Goal: Find specific page/section: Find specific page/section

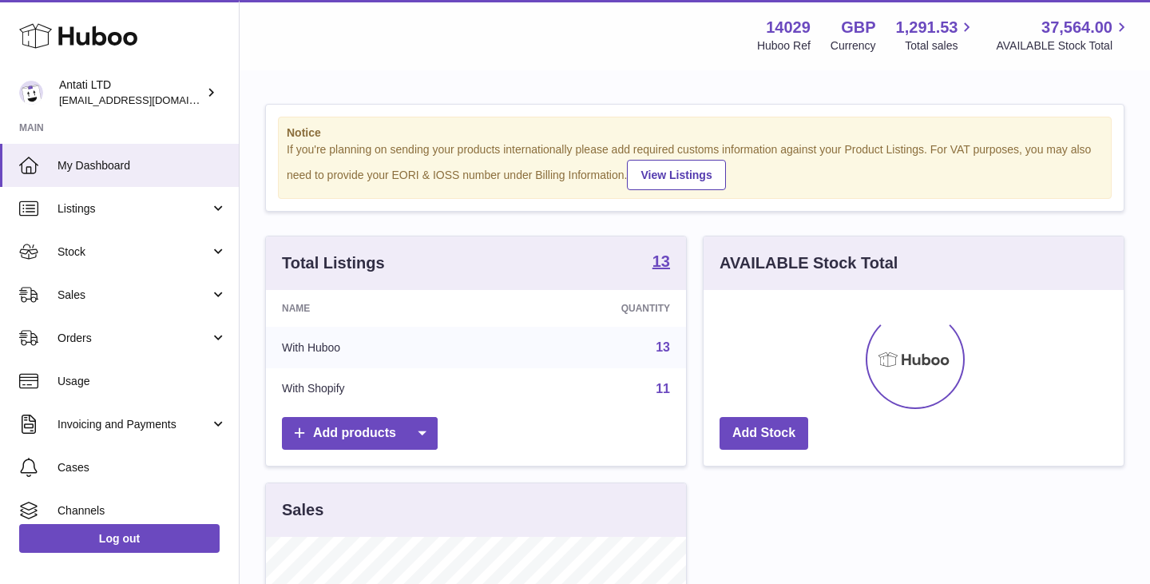
scroll to position [249, 420]
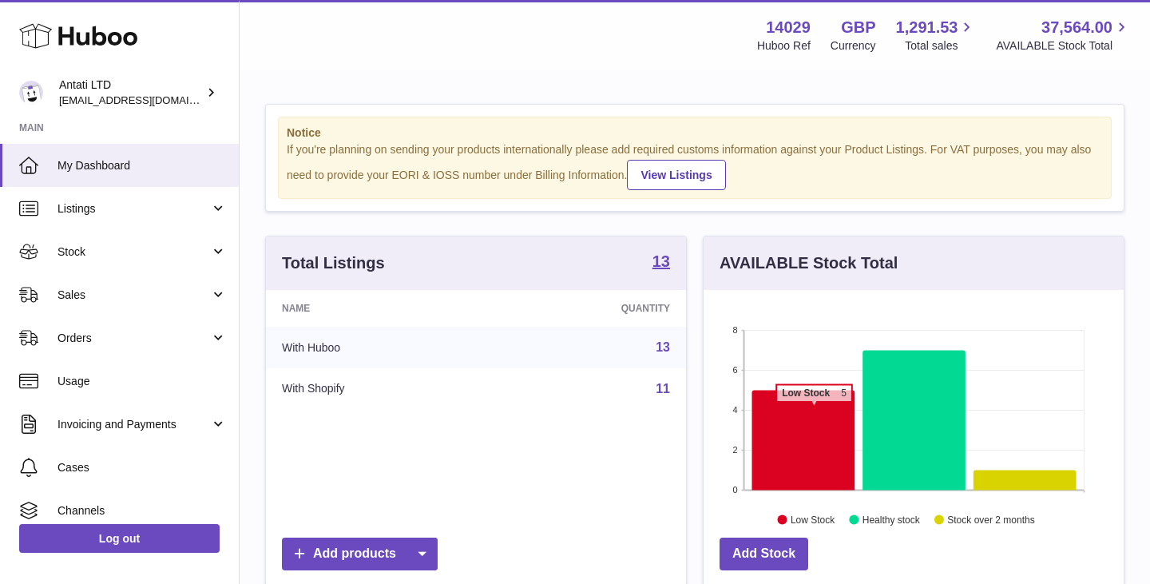
click at [814, 410] on icon at bounding box center [803, 440] width 103 height 100
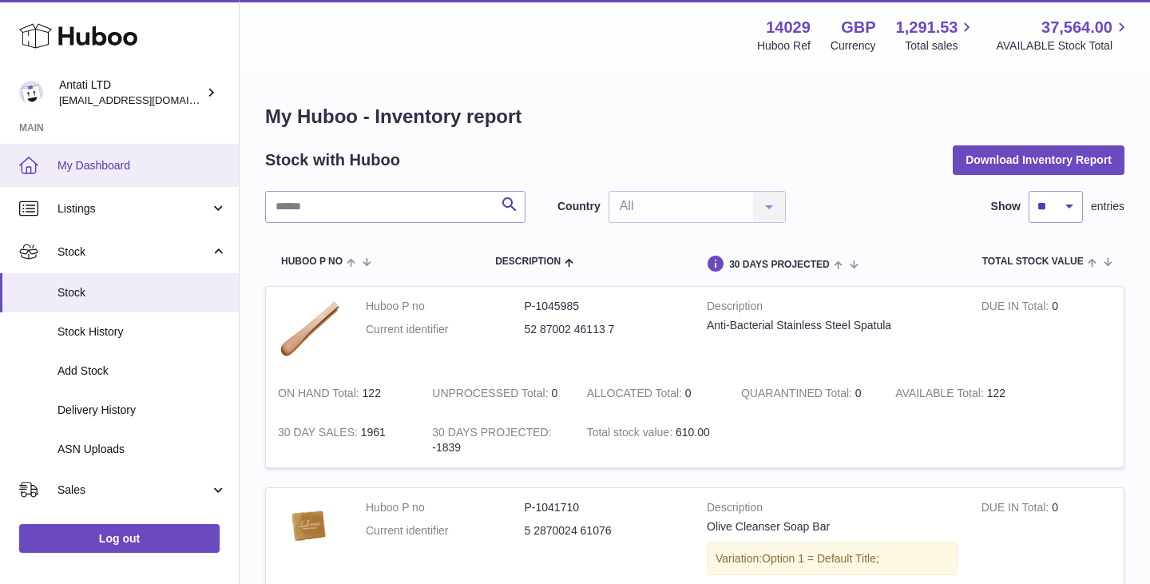
click at [101, 159] on span "My Dashboard" at bounding box center [141, 165] width 169 height 15
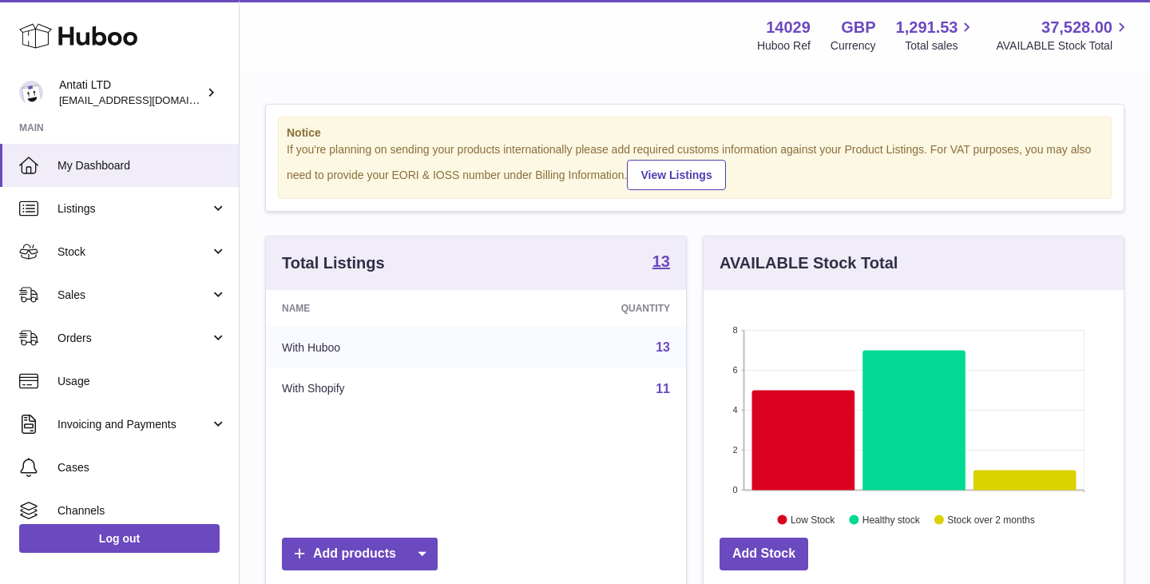
scroll to position [249, 420]
click at [920, 399] on icon at bounding box center [913, 420] width 103 height 140
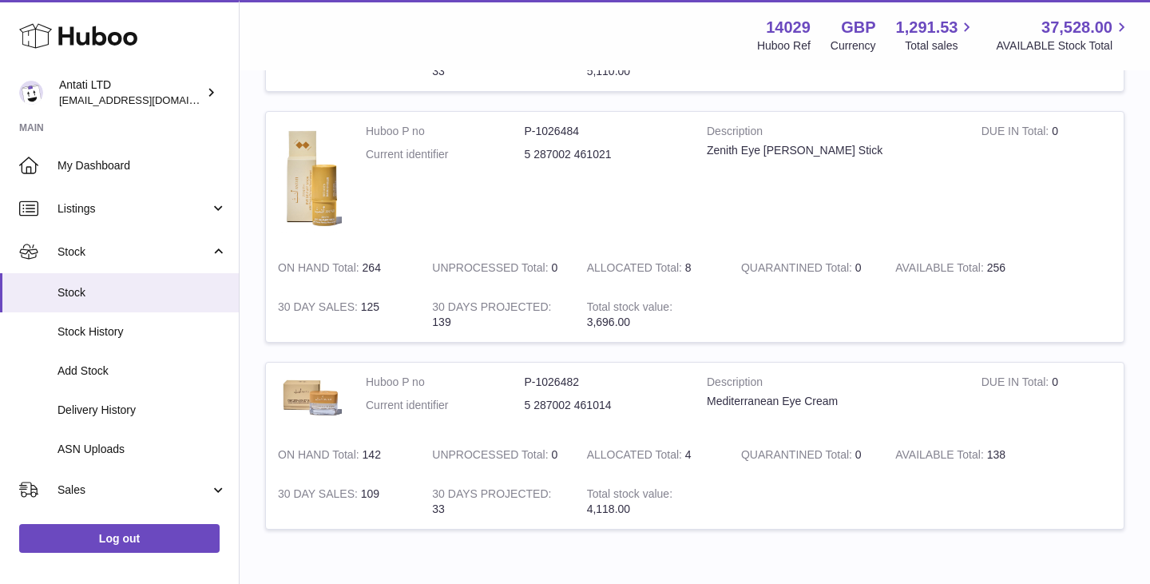
scroll to position [1311, 0]
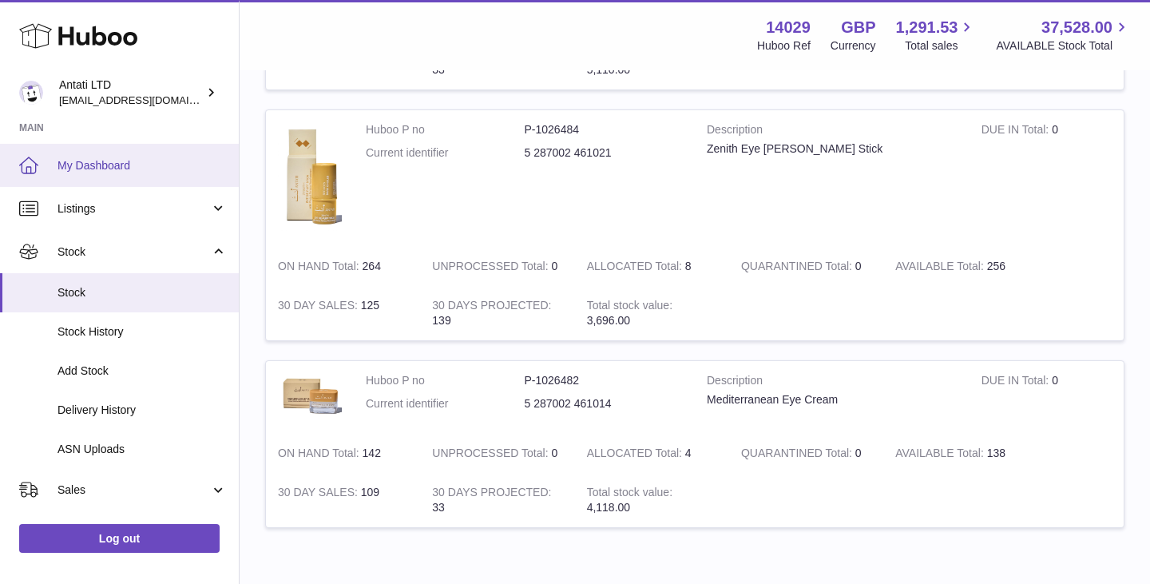
click at [90, 155] on link "My Dashboard" at bounding box center [119, 165] width 239 height 43
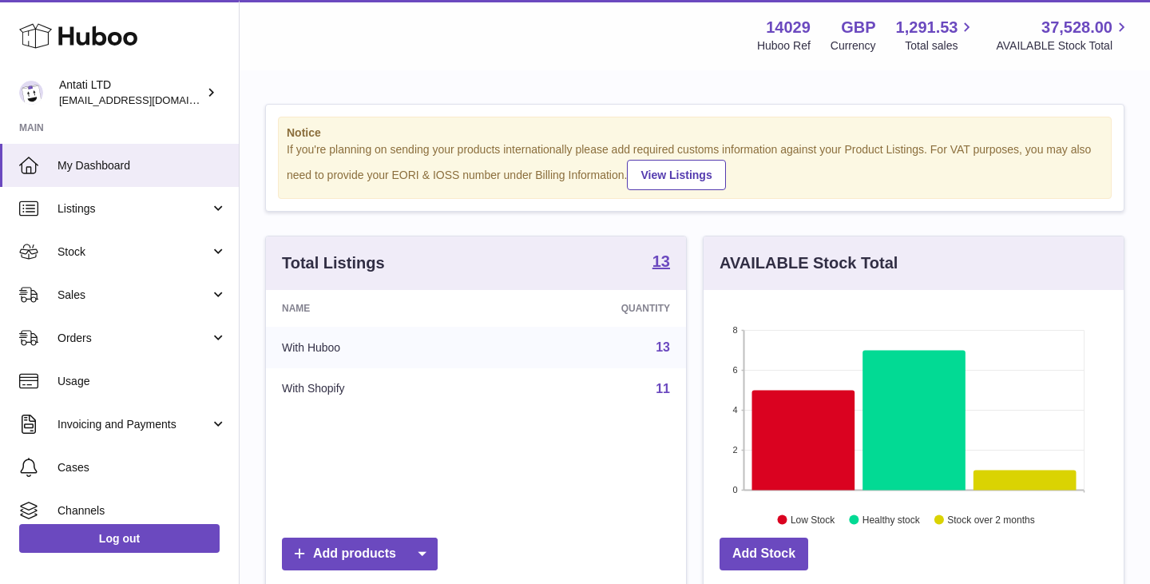
scroll to position [249, 420]
